Goal: Check status

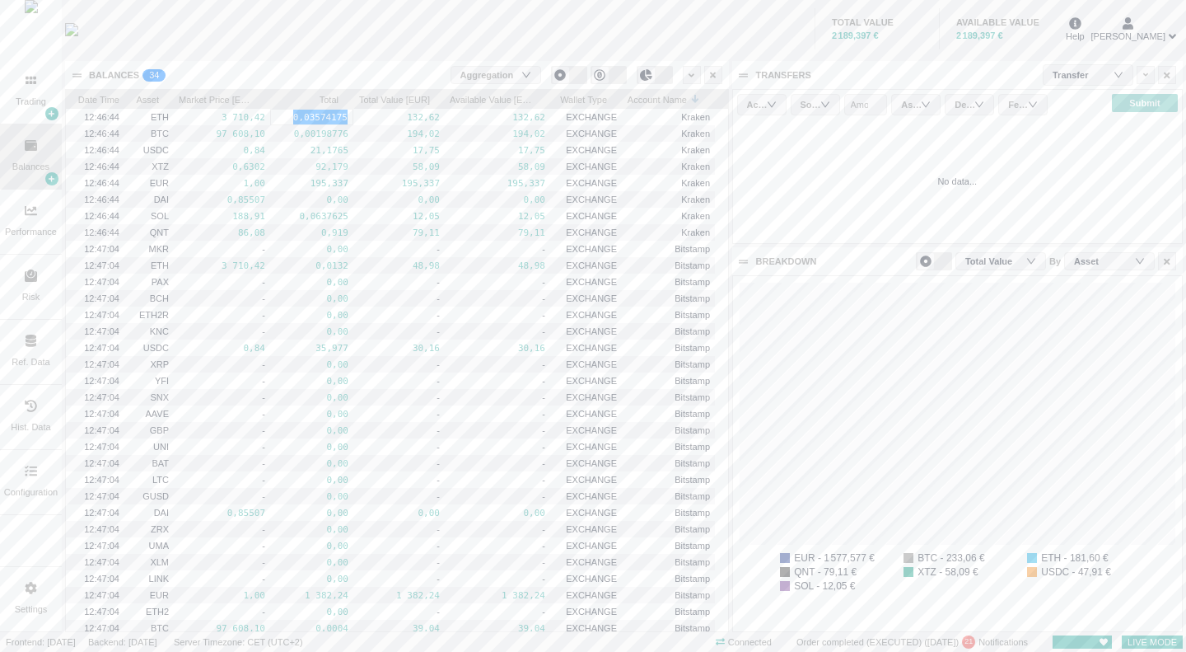
scroll to position [355, 449]
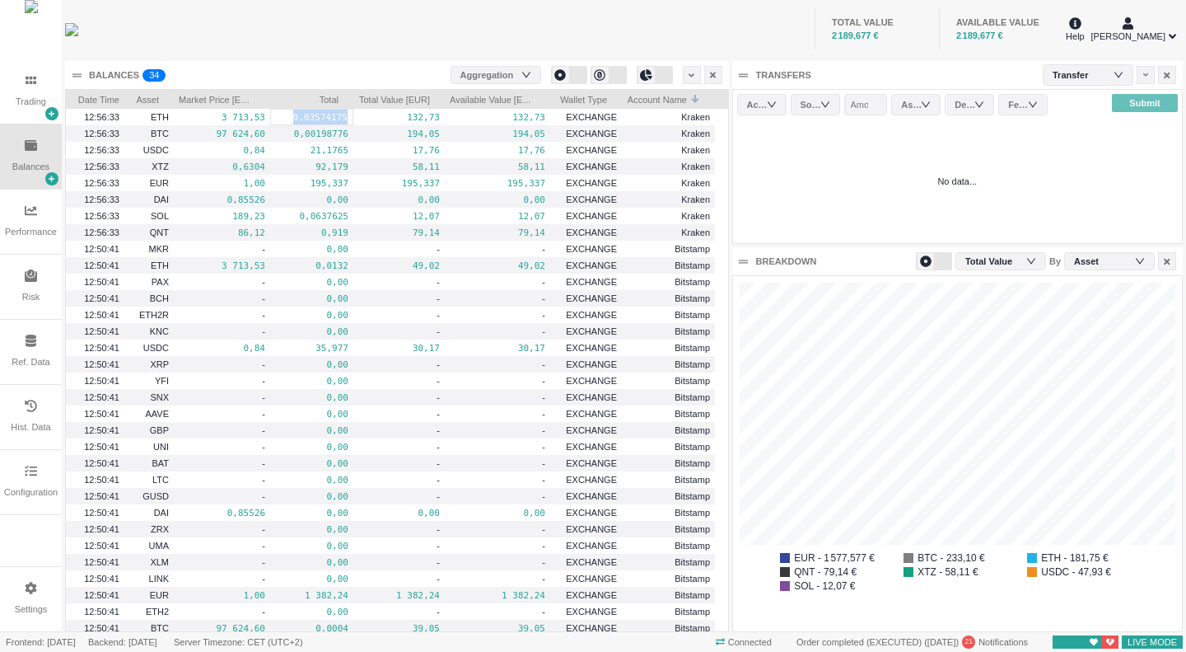
click at [684, 28] on div "TOTAL VALUE 2 189,677 € AVAILABLE VALUE 2 189,677 €" at bounding box center [626, 29] width 875 height 58
click at [672, 21] on div "TOTAL VALUE 2 189,297 € AVAILABLE VALUE 2 189,297 €" at bounding box center [626, 29] width 875 height 58
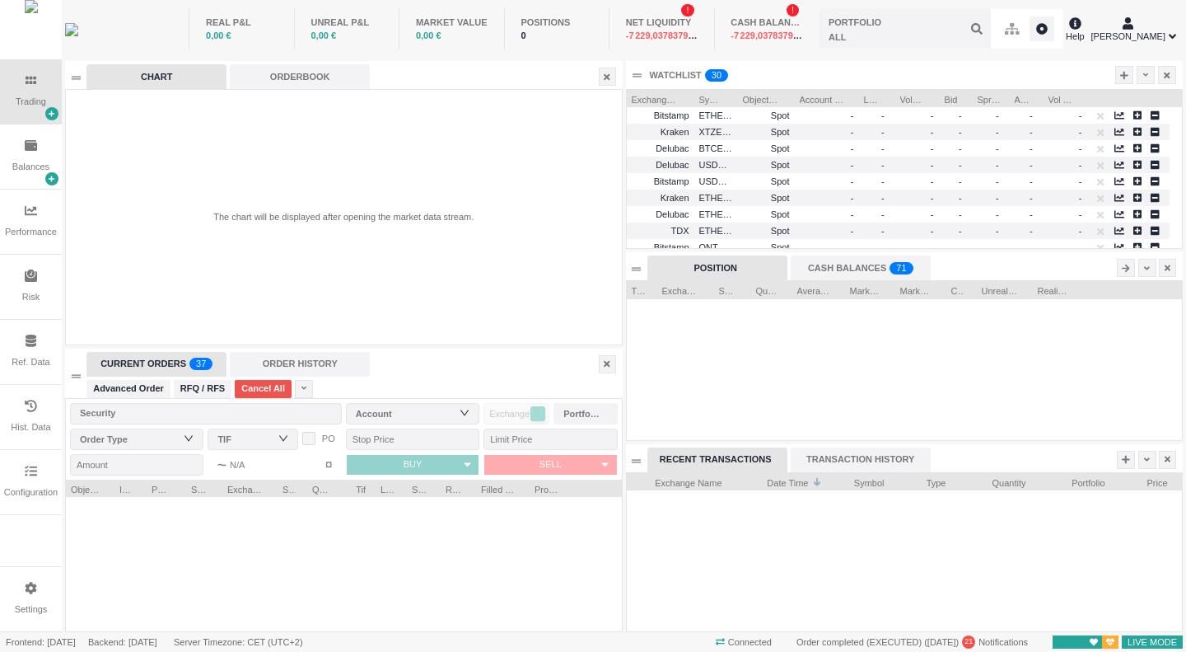
scroll to position [158, 555]
